Goal: Use online tool/utility: Utilize a website feature to perform a specific function

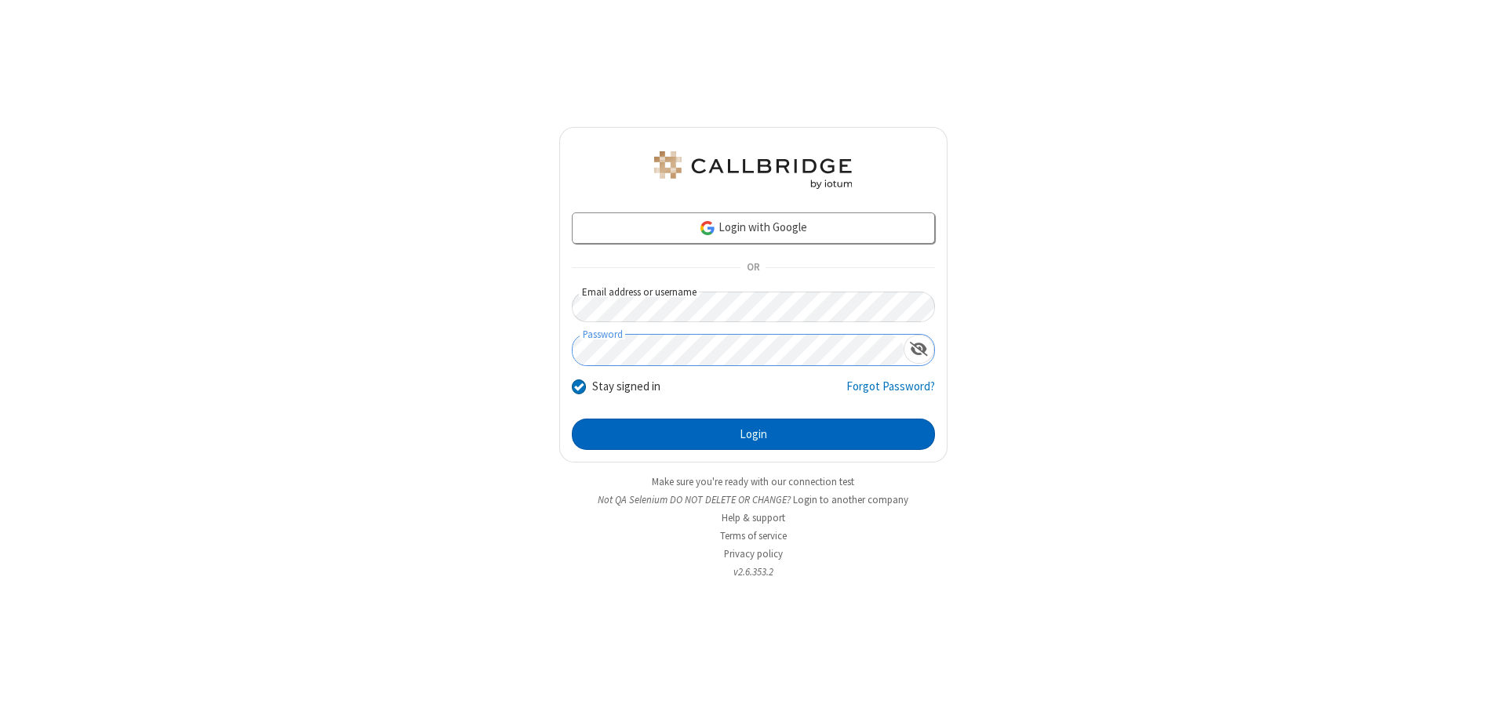
click at [753, 435] on button "Login" at bounding box center [753, 434] width 363 height 31
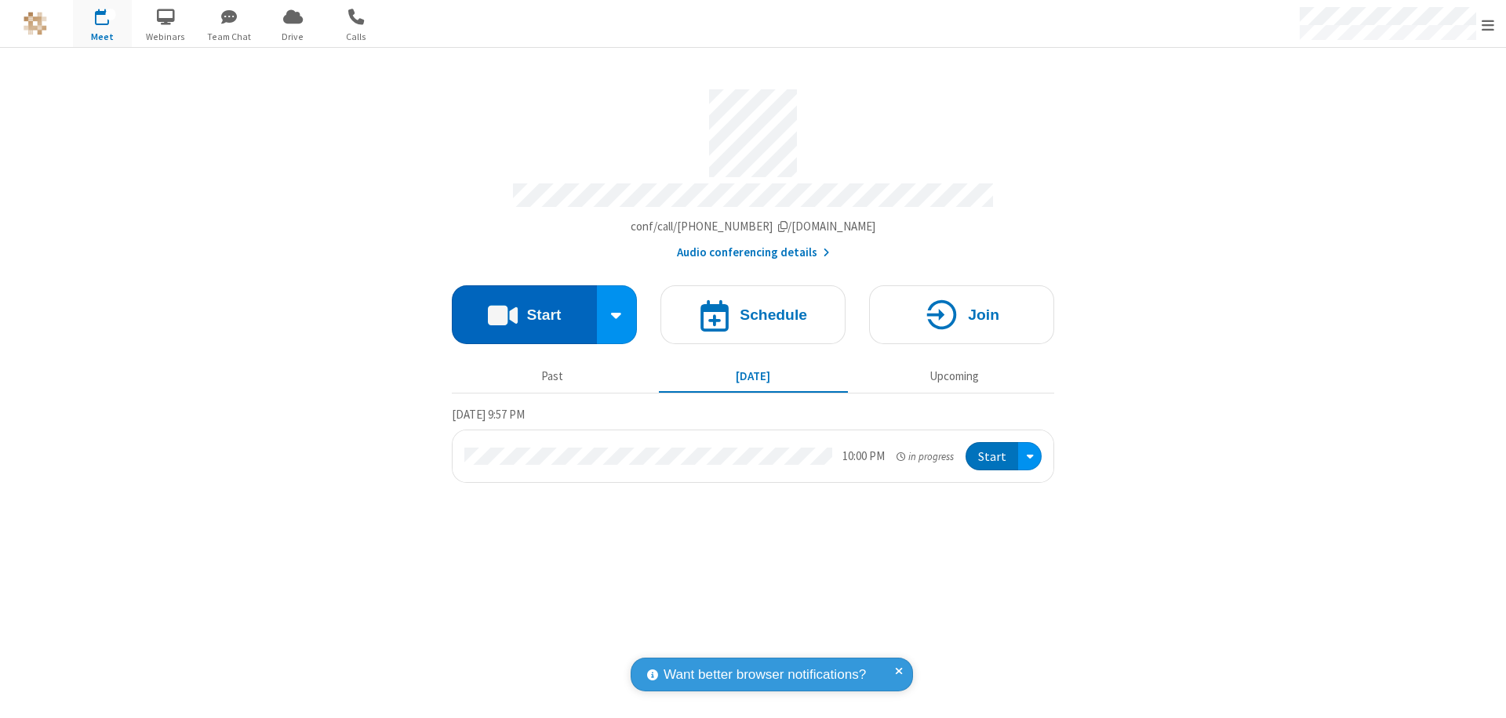
click at [524, 307] on button "Start" at bounding box center [524, 314] width 145 height 59
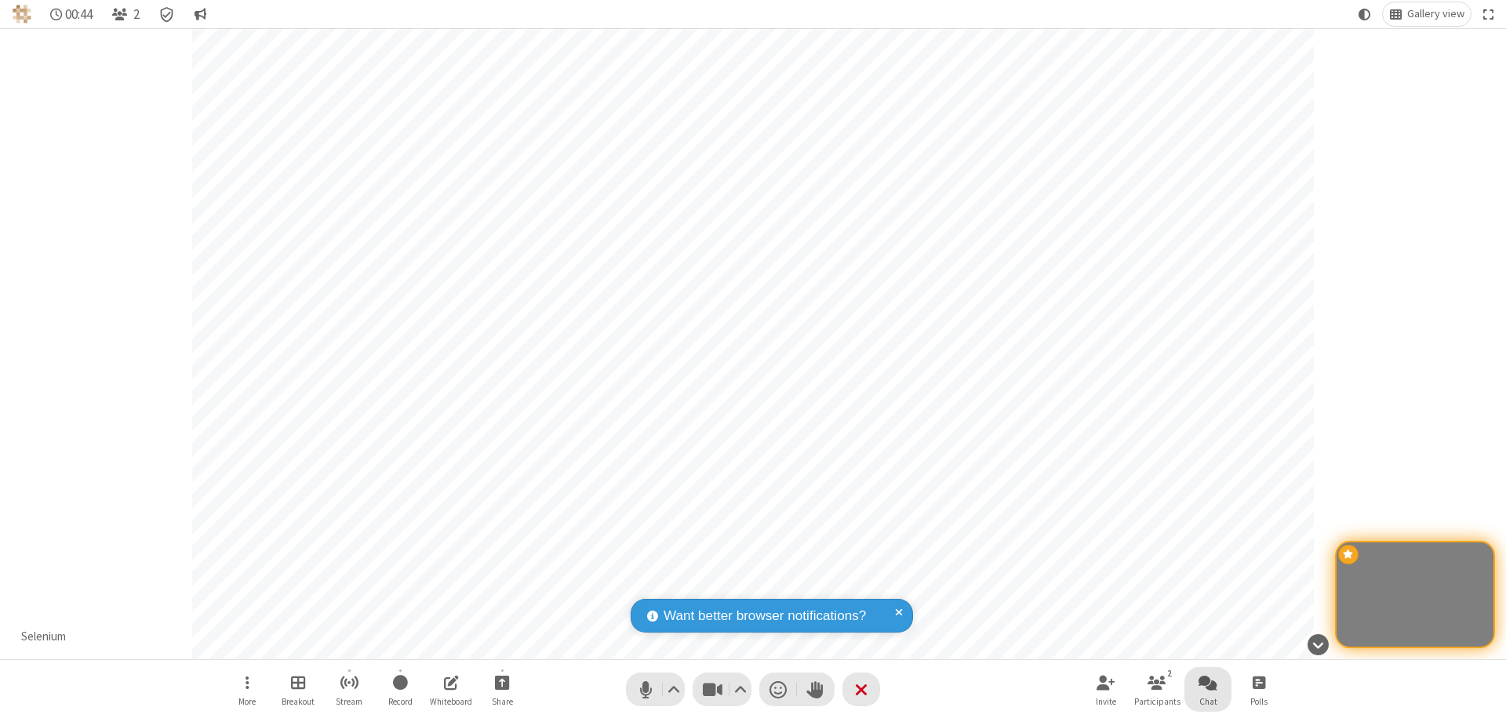
click at [1208, 682] on span "Open chat" at bounding box center [1207, 683] width 19 height 20
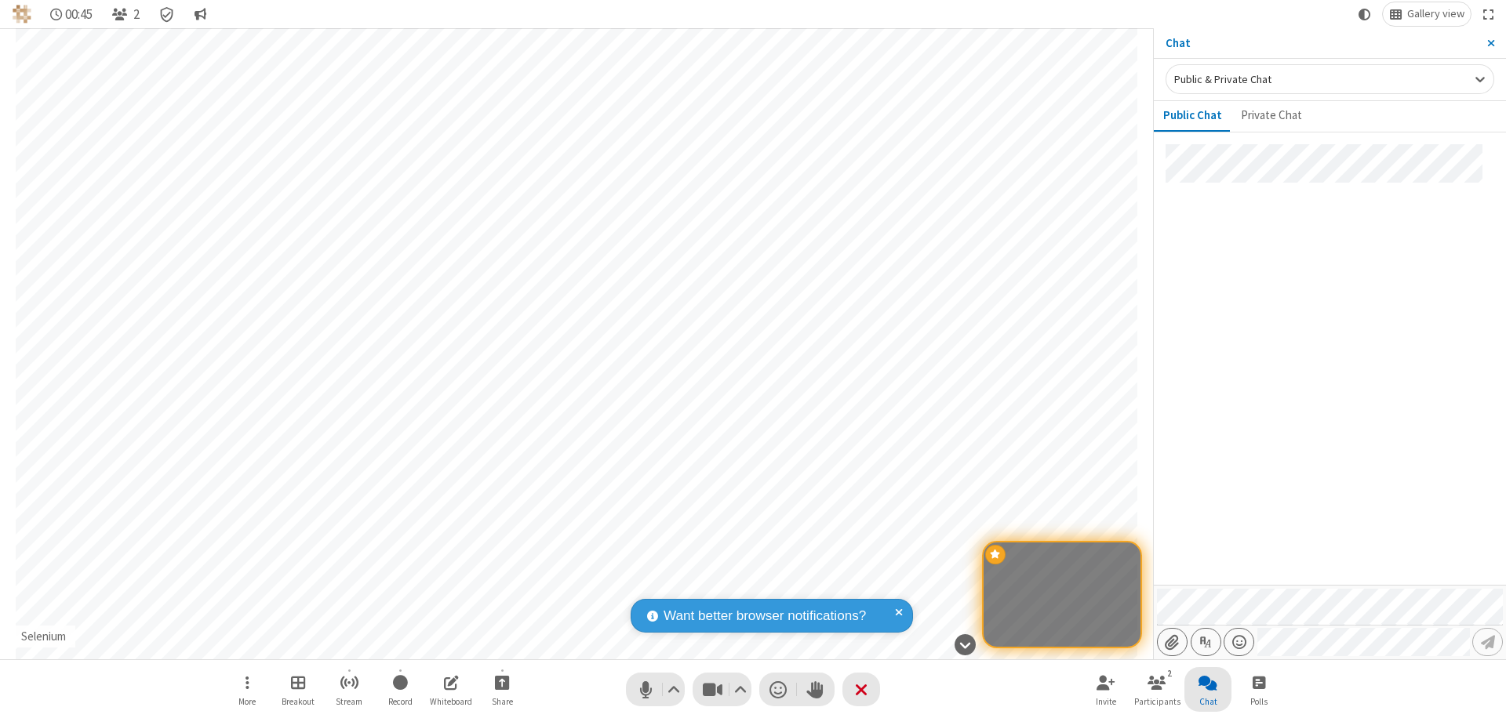
type input "C:\fakepath\doc_test.docx"
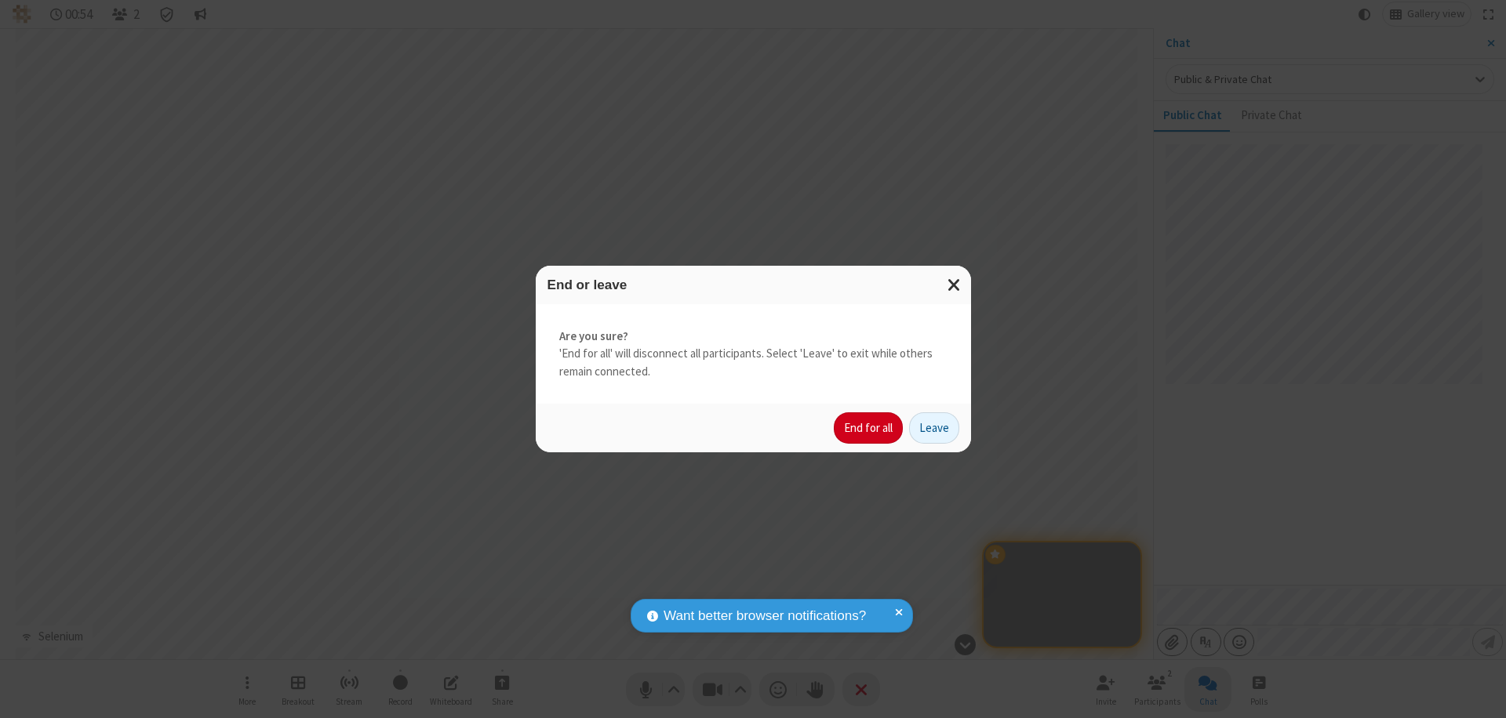
click at [869, 428] on button "End for all" at bounding box center [868, 428] width 69 height 31
